Goal: Entertainment & Leisure: Consume media (video, audio)

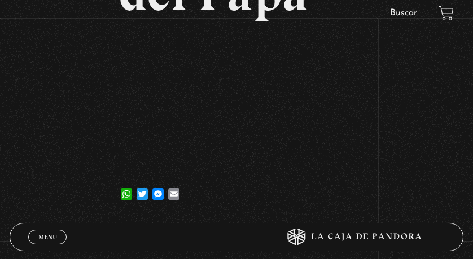
scroll to position [56, 0]
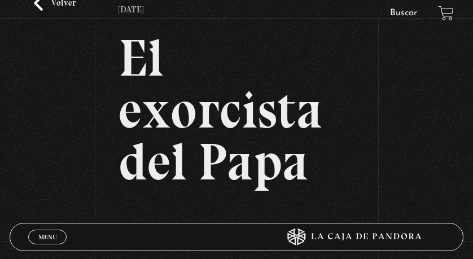
click at [55, 7] on link "Volver" at bounding box center [55, 2] width 42 height 15
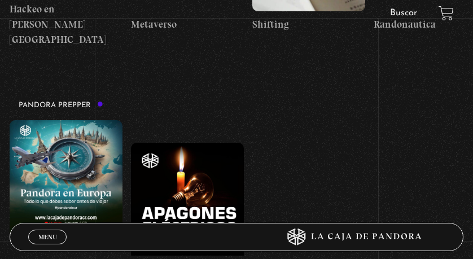
scroll to position [2425, 0]
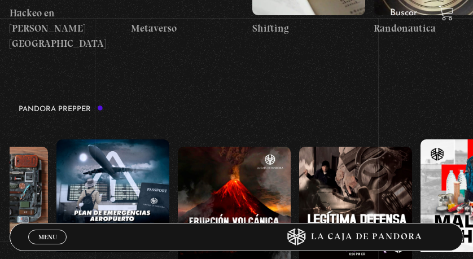
drag, startPoint x: 372, startPoint y: 102, endPoint x: 210, endPoint y: 122, distance: 163.7
click at [210, 124] on div "Pandora en [GEOGRAPHIC_DATA]: Lo que debes de saber antes de viajar Apagones El…" at bounding box center [413, 225] width 2410 height 202
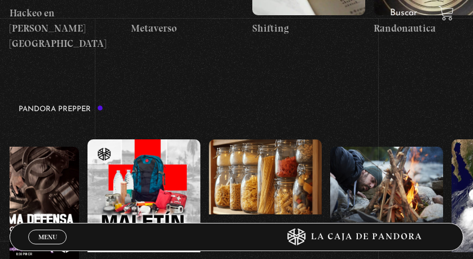
scroll to position [0, 1358]
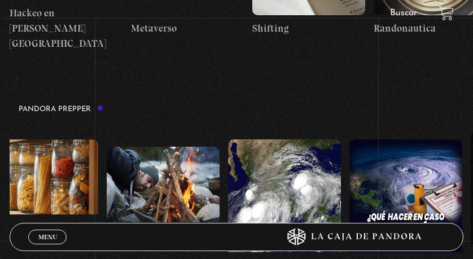
drag, startPoint x: 415, startPoint y: 112, endPoint x: 306, endPoint y: 129, distance: 110.2
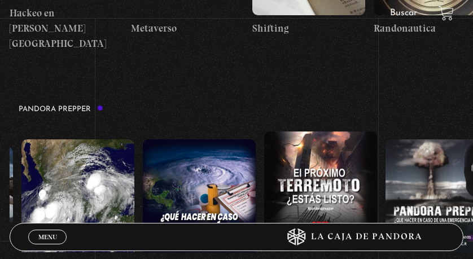
scroll to position [0, 2038]
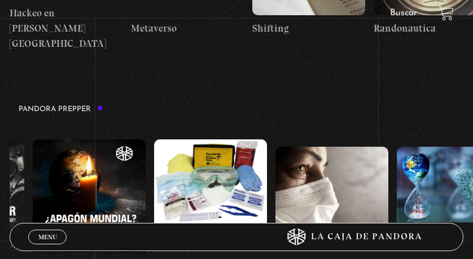
drag, startPoint x: 397, startPoint y: 111, endPoint x: 261, endPoint y: 125, distance: 136.6
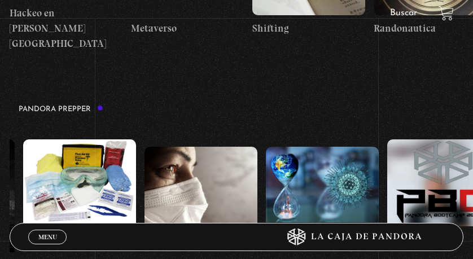
scroll to position [0, 2309]
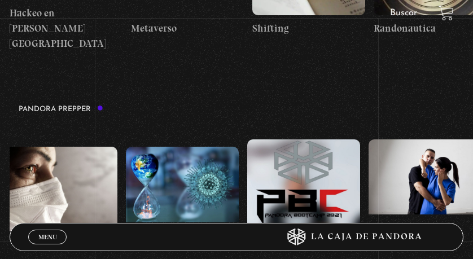
drag, startPoint x: 370, startPoint y: 105, endPoint x: 294, endPoint y: 117, distance: 77.0
drag, startPoint x: 414, startPoint y: 101, endPoint x: 345, endPoint y: 110, distance: 70.0
drag, startPoint x: 364, startPoint y: 110, endPoint x: 341, endPoint y: 112, distance: 23.8
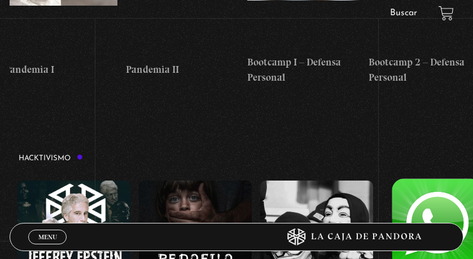
scroll to position [0, 126]
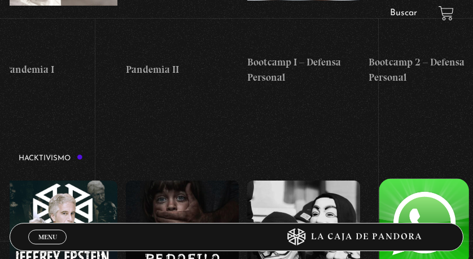
drag, startPoint x: 387, startPoint y: 111, endPoint x: 285, endPoint y: 118, distance: 101.7
click at [285, 180] on figure at bounding box center [303, 247] width 113 height 135
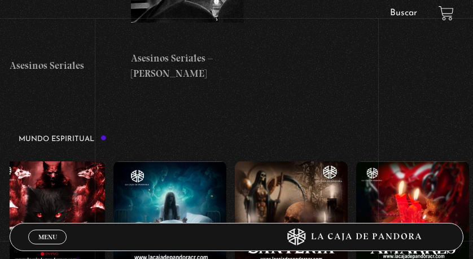
scroll to position [0, 534]
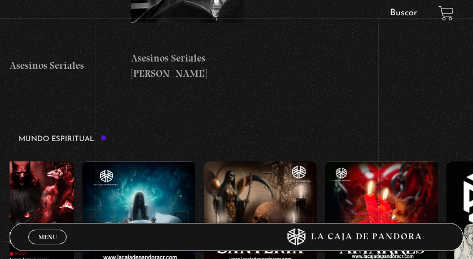
drag, startPoint x: 356, startPoint y: 104, endPoint x: 261, endPoint y: 108, distance: 95.4
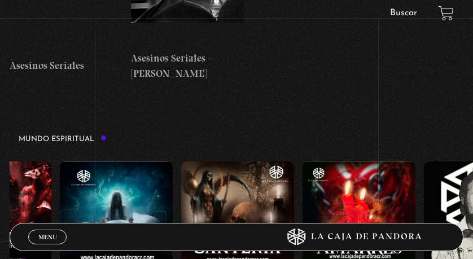
scroll to position [0, 602]
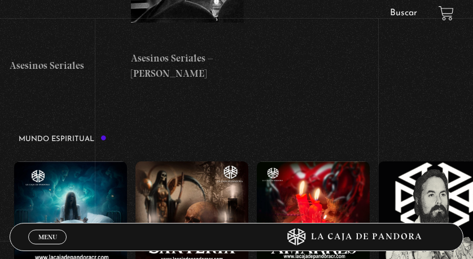
drag, startPoint x: 289, startPoint y: 118, endPoint x: 256, endPoint y: 127, distance: 34.5
click at [256, 154] on div "Frecuencia Roja Expediente I Pandora Paranormal Especial [DATE]: Pandora Parano…" at bounding box center [456, 239] width 2096 height 171
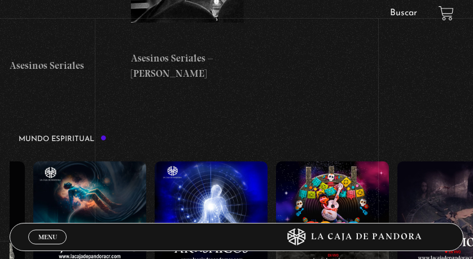
scroll to position [0, 1134]
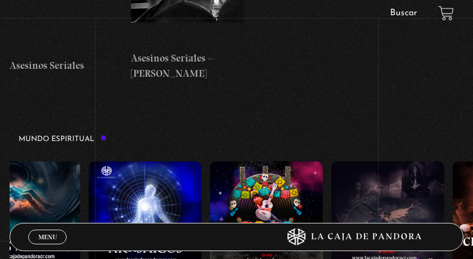
drag, startPoint x: 385, startPoint y: 97, endPoint x: 279, endPoint y: 108, distance: 106.6
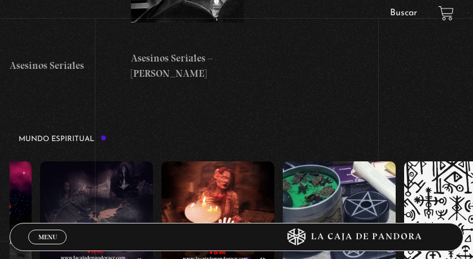
drag, startPoint x: 383, startPoint y: 107, endPoint x: 318, endPoint y: 107, distance: 65.4
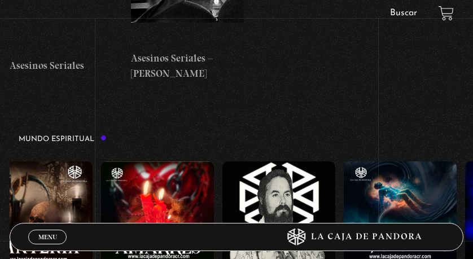
drag, startPoint x: 273, startPoint y: 135, endPoint x: 381, endPoint y: 131, distance: 107.8
click at [381, 154] on div "Frecuencia Roja Expediente I Pandora Paranormal Especial [DATE]: Pandora Parano…" at bounding box center [300, 239] width 2096 height 171
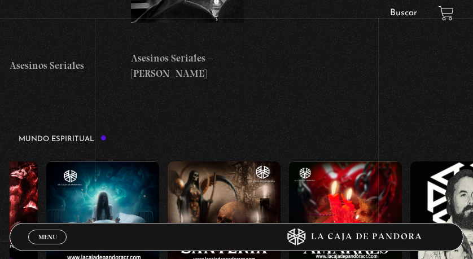
scroll to position [0, 451]
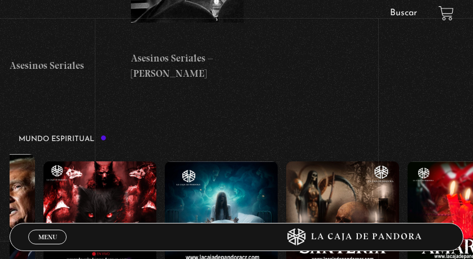
drag, startPoint x: 191, startPoint y: 122, endPoint x: 253, endPoint y: 120, distance: 61.5
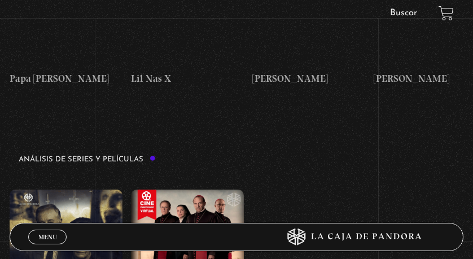
scroll to position [1692, 0]
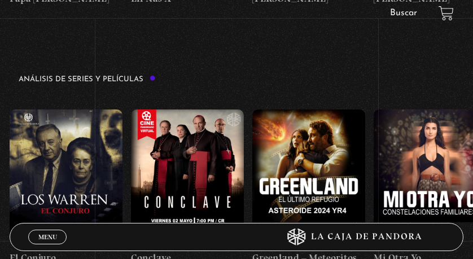
click at [74, 112] on figure at bounding box center [66, 176] width 113 height 135
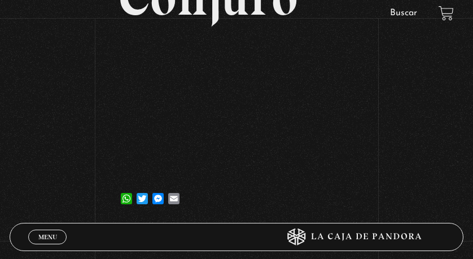
scroll to position [113, 0]
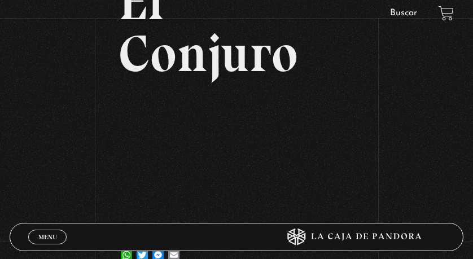
click at [28, 61] on div "Volver 3 agosto, 2025 El Conjuro WhatsApp Twitter Messenger Email" at bounding box center [236, 97] width 473 height 368
click at [42, 45] on div "Volver 3 agosto, 2025 El Conjuro WhatsApp Twitter Messenger Email" at bounding box center [236, 97] width 473 height 368
click at [34, 9] on div "Volver 3 agosto, 2025 El Conjuro WhatsApp Twitter Messenger Email" at bounding box center [236, 97] width 473 height 368
